Goal: Obtain resource: Download file/media

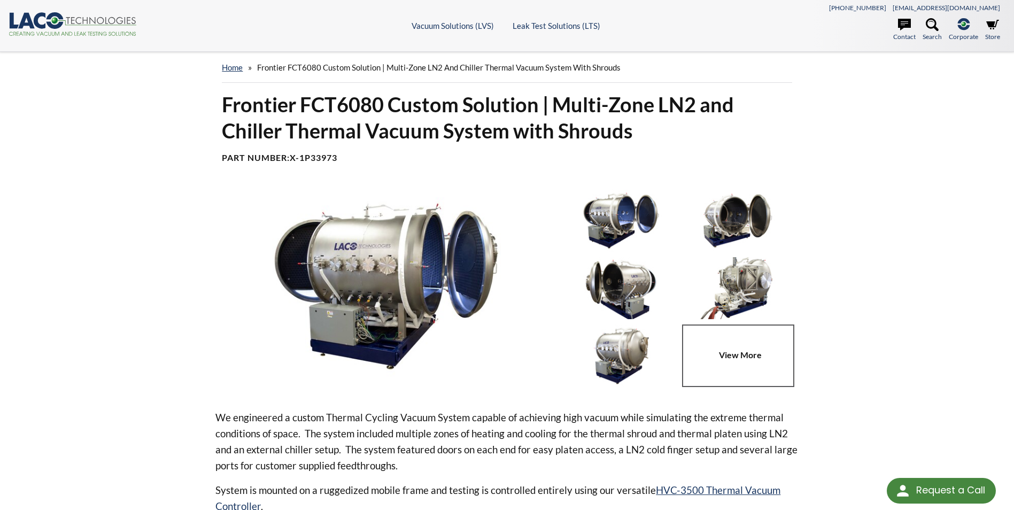
click at [59, 19] on icon at bounding box center [54, 20] width 17 height 17
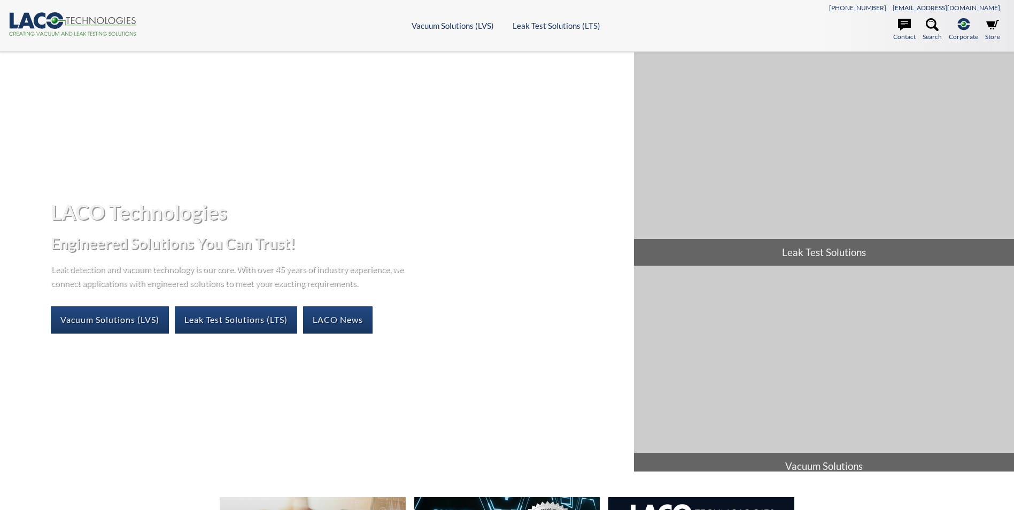
select select "Widget de traducción de idiomas"
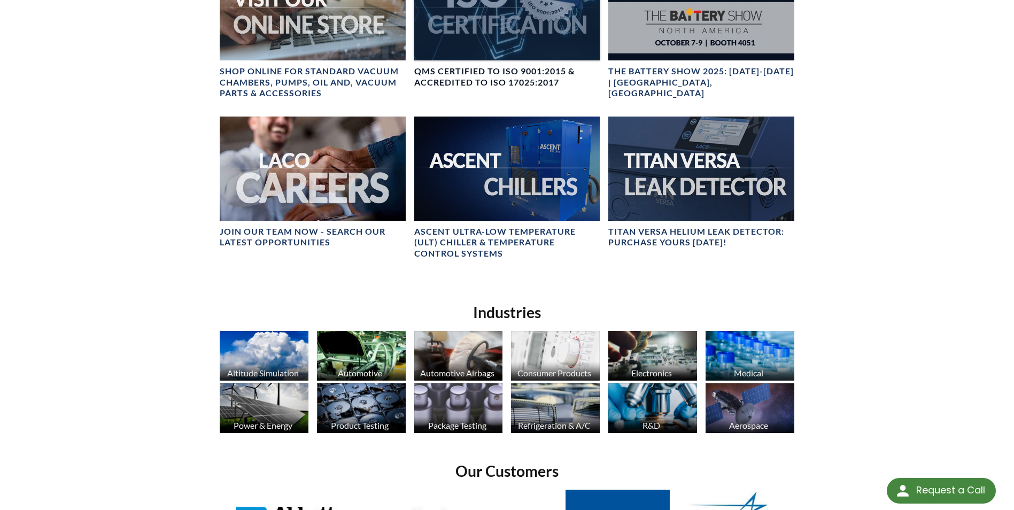
scroll to position [428, 0]
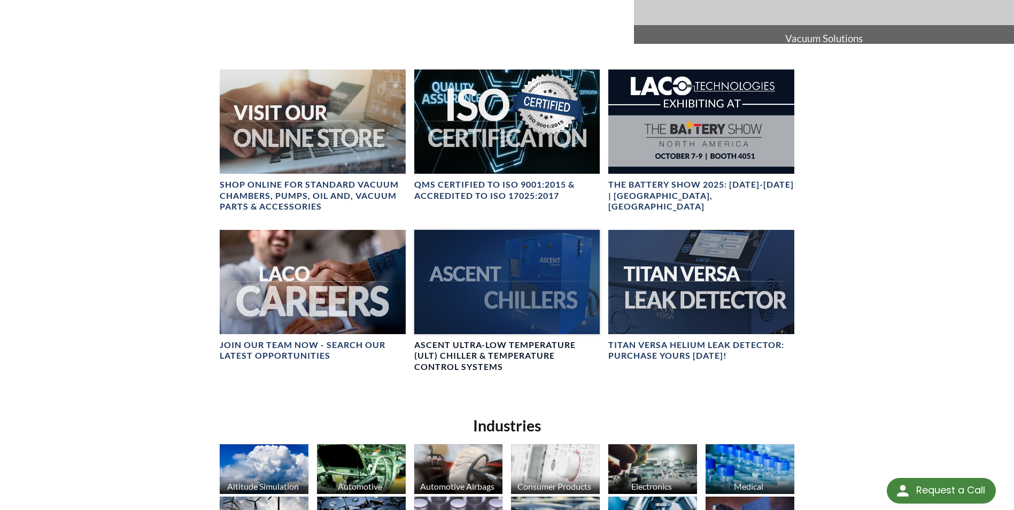
click at [520, 272] on div at bounding box center [507, 282] width 186 height 104
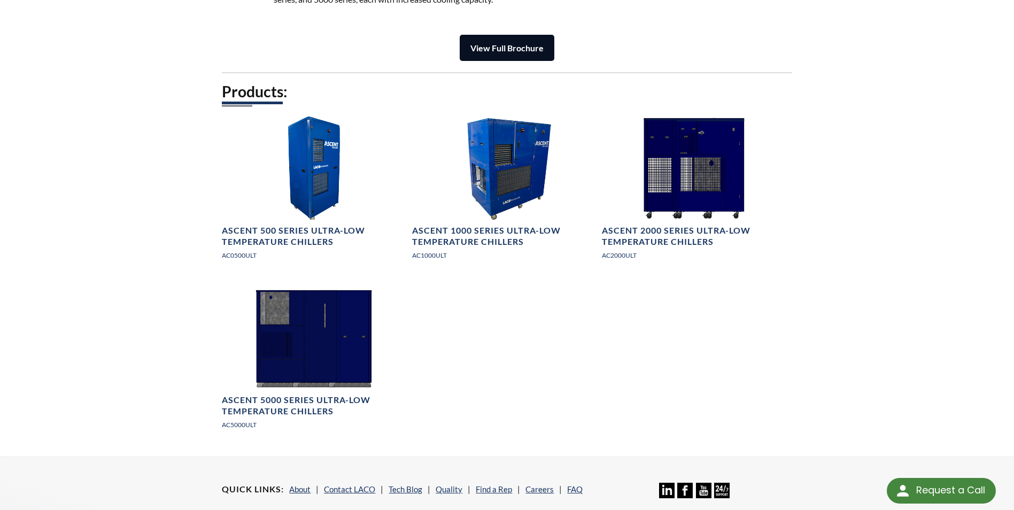
scroll to position [1604, 0]
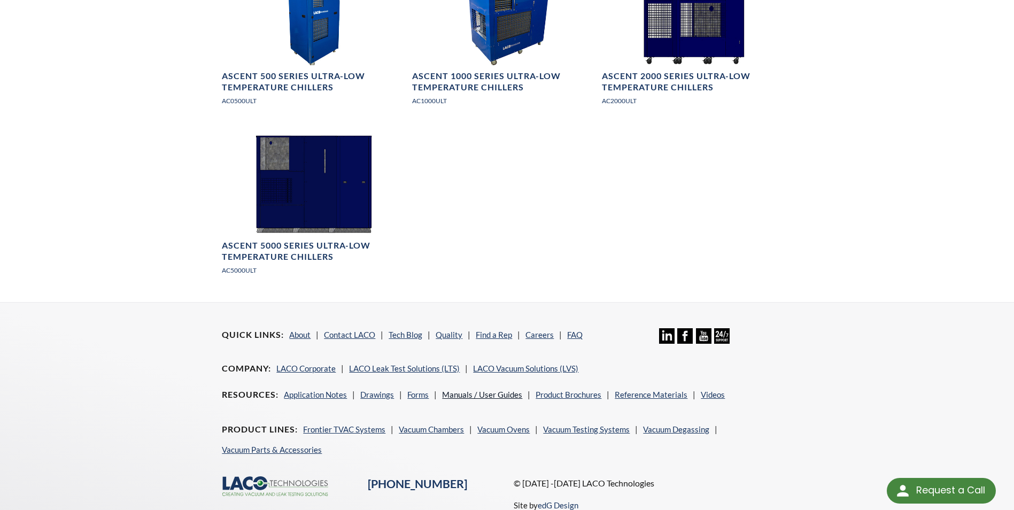
click at [488, 393] on link "Manuals / User Guides" at bounding box center [482, 395] width 80 height 10
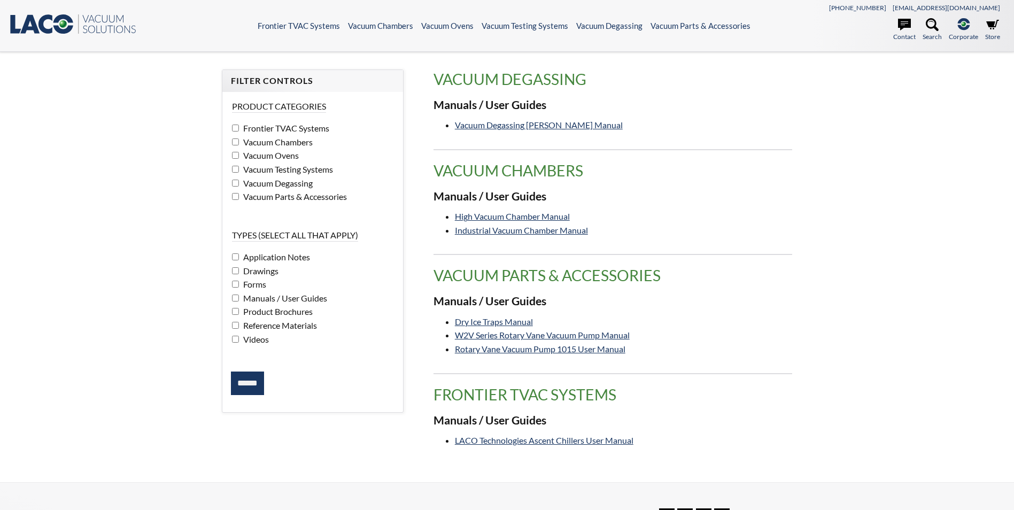
select select "Widget de traducción de idiomas"
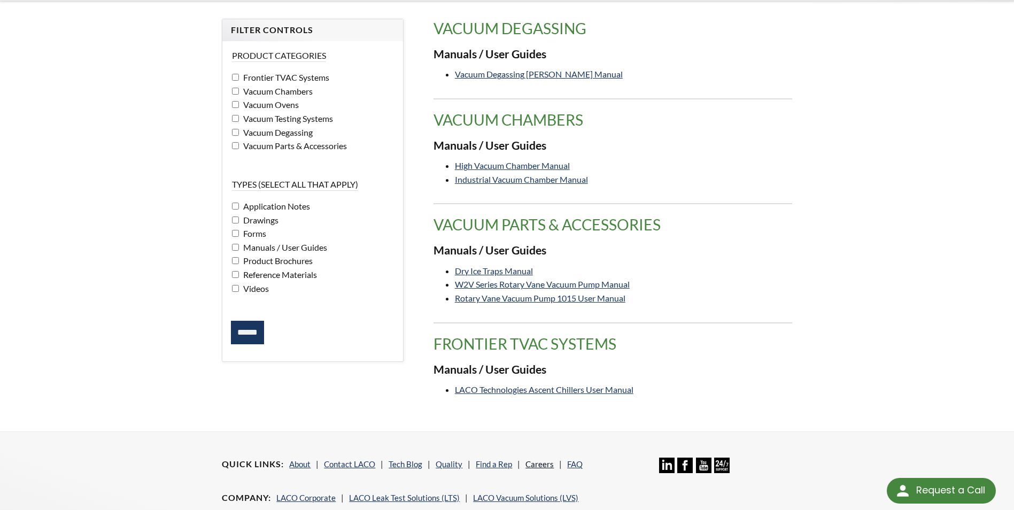
scroll to position [107, 0]
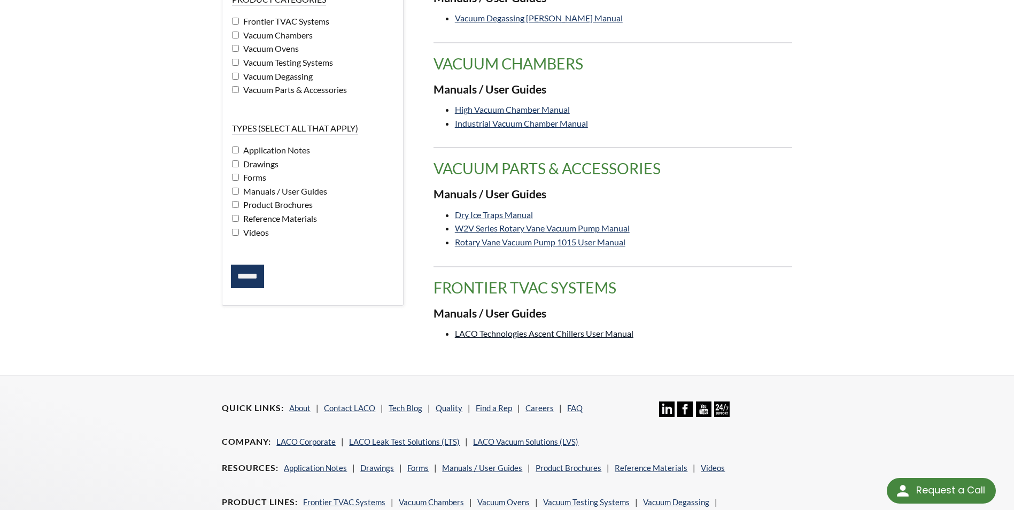
click at [548, 334] on link "LACO Technologies Ascent Chillers User Manual" at bounding box center [544, 333] width 179 height 10
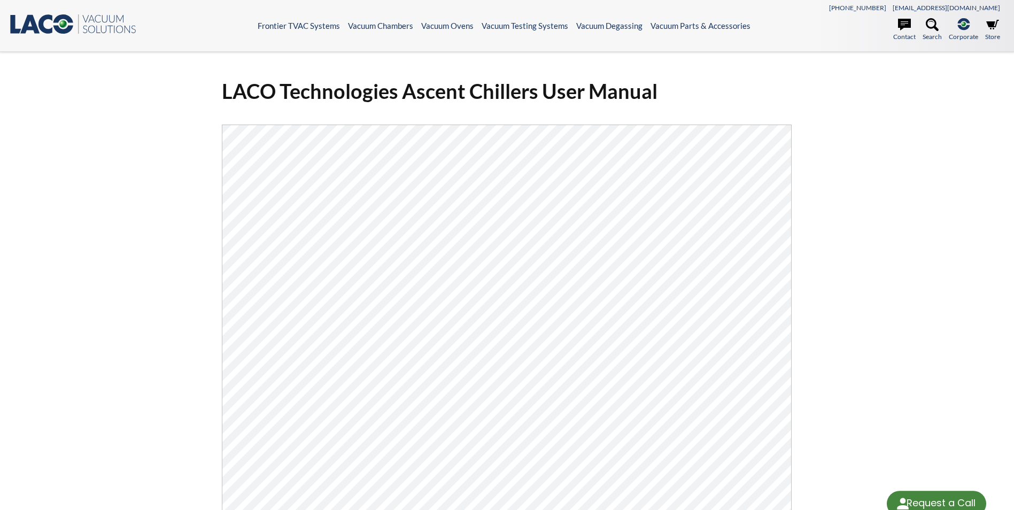
select select "Widget de traducción de idiomas"
